Goal: Use online tool/utility: Utilize a website feature to perform a specific function

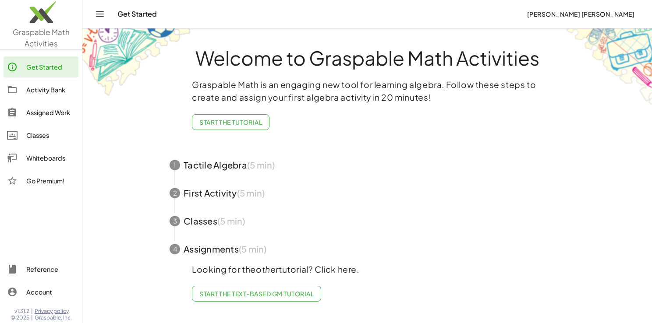
click at [50, 161] on div "Whiteboards" at bounding box center [50, 158] width 49 height 11
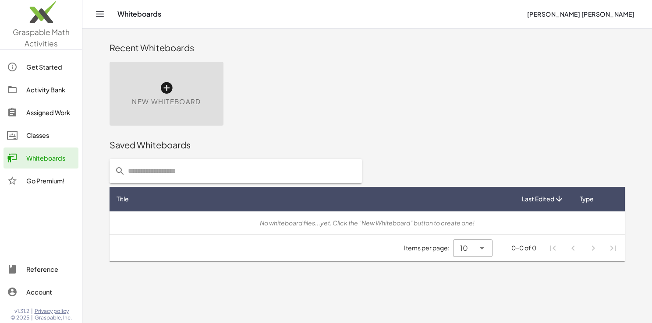
click at [170, 86] on icon at bounding box center [166, 88] width 14 height 14
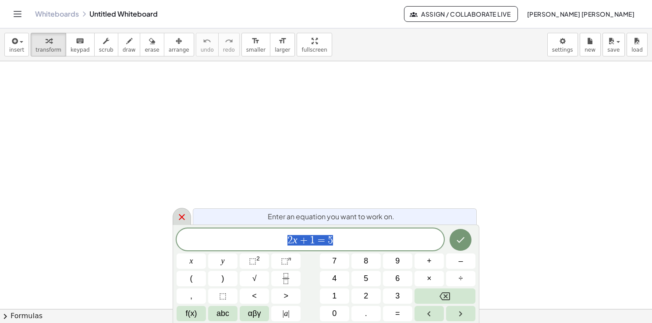
click at [182, 216] on icon at bounding box center [182, 217] width 11 height 11
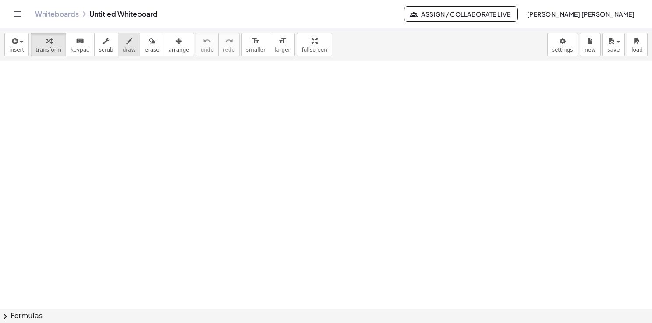
click at [123, 50] on span "draw" at bounding box center [129, 50] width 13 height 6
click at [53, 110] on div at bounding box center [326, 309] width 652 height 497
drag, startPoint x: 123, startPoint y: 163, endPoint x: 156, endPoint y: 97, distance: 74.3
click at [156, 97] on div at bounding box center [326, 309] width 652 height 497
drag, startPoint x: 313, startPoint y: 96, endPoint x: 273, endPoint y: 169, distance: 82.9
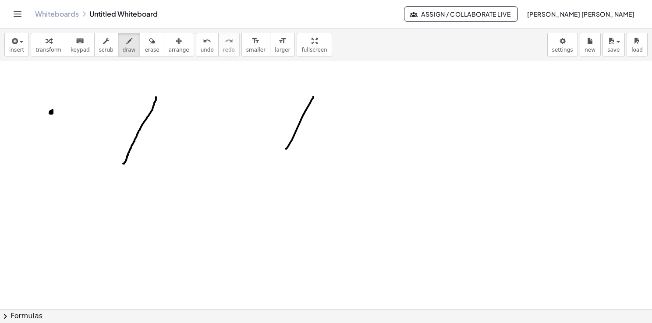
click at [273, 169] on div at bounding box center [326, 309] width 652 height 497
click at [312, 115] on div at bounding box center [326, 309] width 652 height 497
drag, startPoint x: 315, startPoint y: 97, endPoint x: 390, endPoint y: 174, distance: 107.2
click at [390, 174] on div at bounding box center [326, 309] width 652 height 497
drag, startPoint x: 276, startPoint y: 171, endPoint x: 386, endPoint y: 171, distance: 110.0
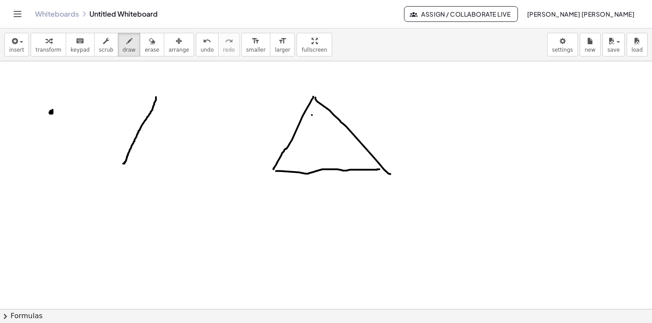
click at [386, 171] on div at bounding box center [326, 309] width 652 height 497
click at [33, 137] on div at bounding box center [326, 309] width 652 height 497
drag, startPoint x: 272, startPoint y: 127, endPoint x: 289, endPoint y: 142, distance: 23.0
click at [289, 142] on div at bounding box center [326, 309] width 652 height 497
drag, startPoint x: 352, startPoint y: 115, endPoint x: 358, endPoint y: 124, distance: 10.2
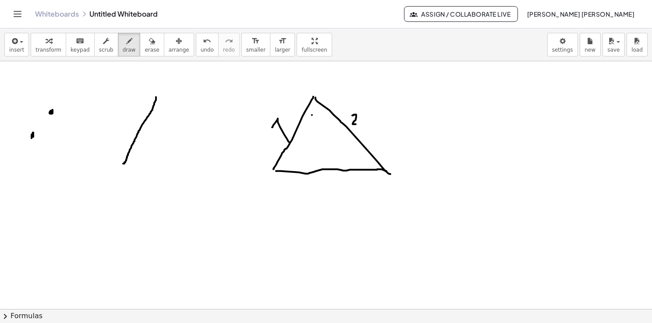
click at [358, 124] on div at bounding box center [326, 309] width 652 height 497
drag, startPoint x: 338, startPoint y: 189, endPoint x: 333, endPoint y: 209, distance: 20.8
click at [333, 209] on div at bounding box center [326, 309] width 652 height 497
click at [52, 111] on div at bounding box center [326, 309] width 652 height 497
click at [58, 157] on div at bounding box center [326, 309] width 652 height 497
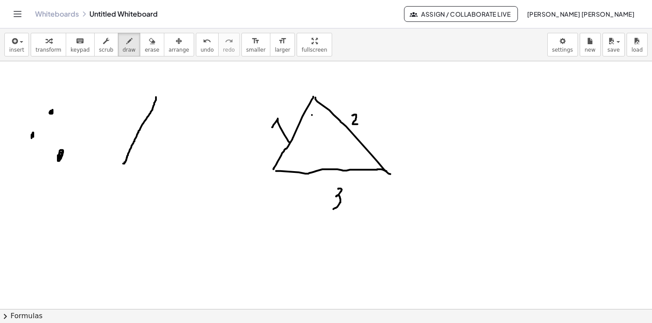
click at [60, 155] on div at bounding box center [326, 309] width 652 height 497
click at [465, 108] on div at bounding box center [326, 309] width 652 height 497
